Goal: Register for event/course

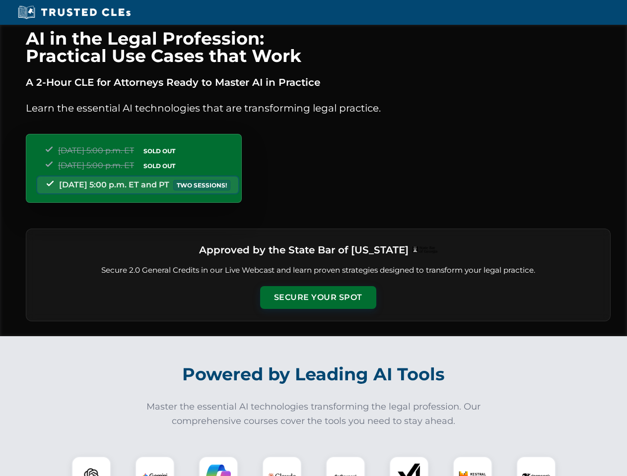
click at [318, 298] on button "Secure Your Spot" at bounding box center [318, 297] width 116 height 23
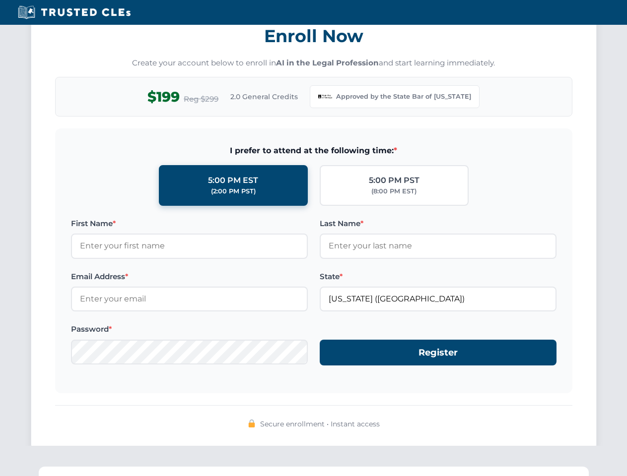
scroll to position [967, 0]
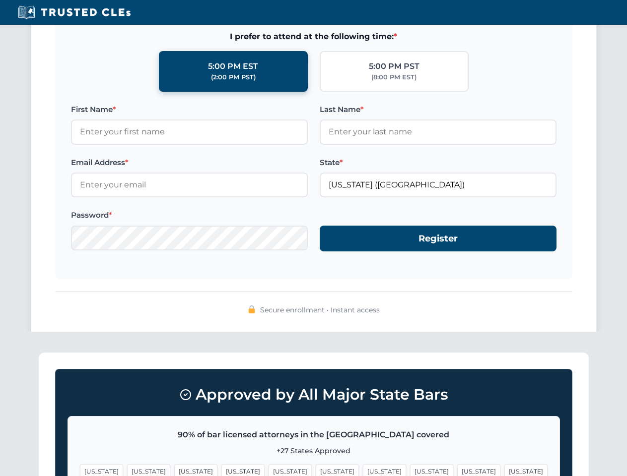
click at [363, 467] on span "[US_STATE]" at bounding box center [384, 472] width 43 height 14
click at [457, 467] on span "[US_STATE]" at bounding box center [478, 472] width 43 height 14
